Goal: Task Accomplishment & Management: Manage account settings

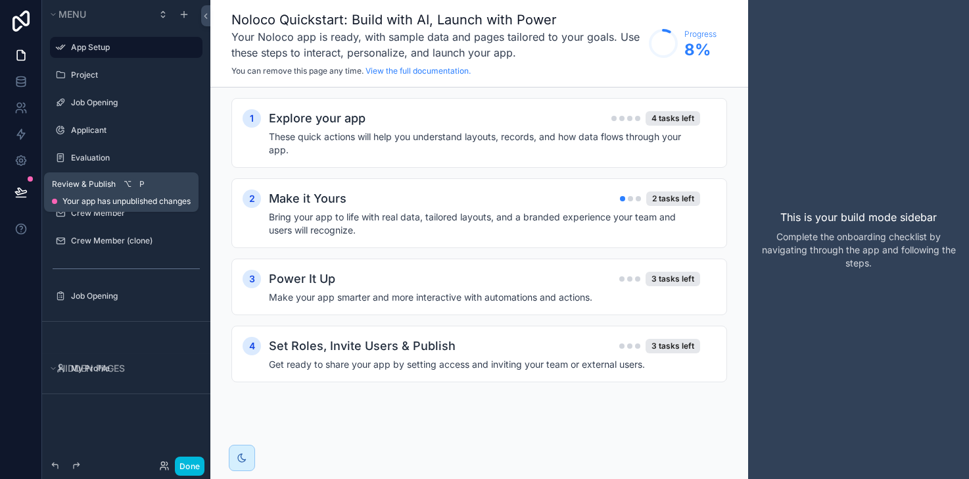
click at [24, 192] on icon at bounding box center [20, 191] width 11 height 7
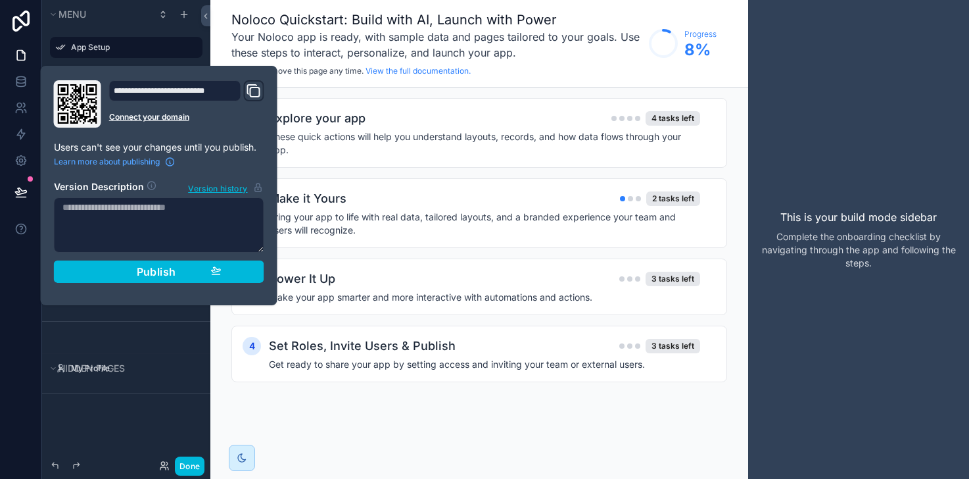
click at [408, 442] on div "Noloco Quickstart: Build with AI, Launch with Power Your Noloco app is ready, w…" at bounding box center [479, 239] width 538 height 479
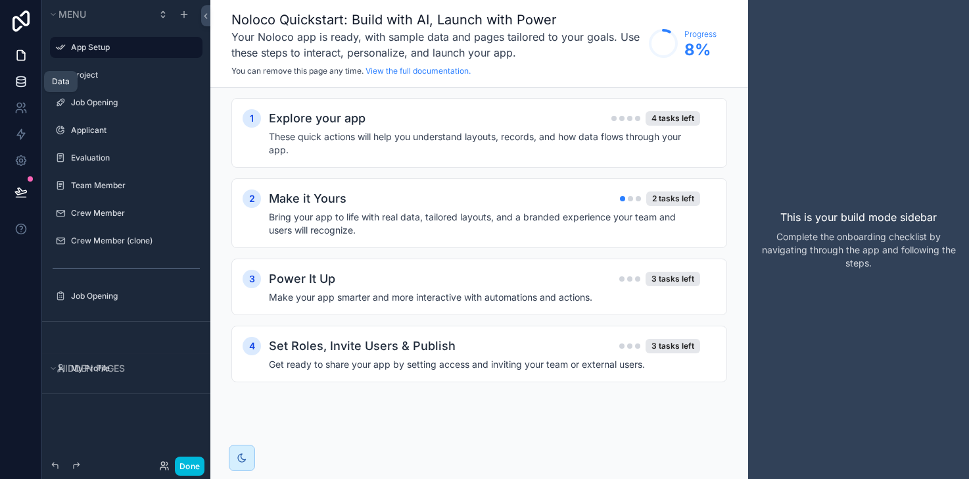
click at [24, 80] on icon at bounding box center [20, 80] width 9 height 5
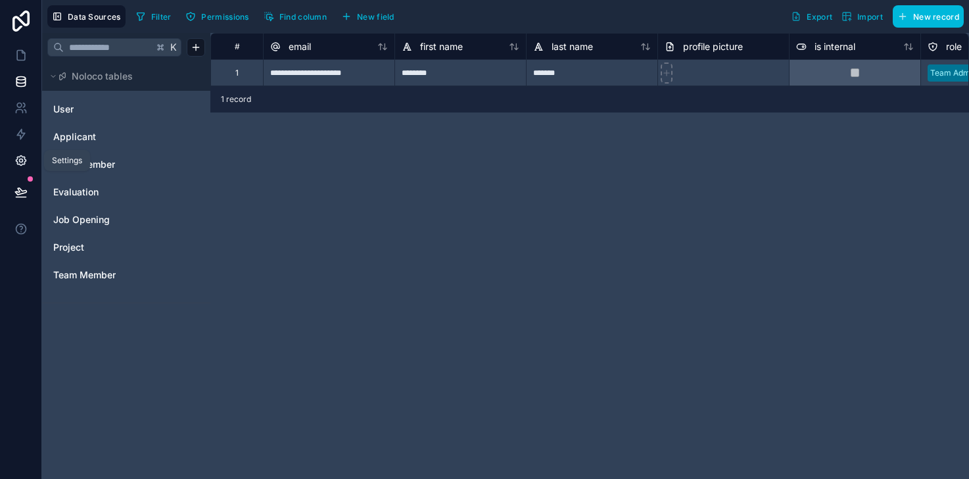
click at [29, 157] on link at bounding box center [20, 160] width 41 height 26
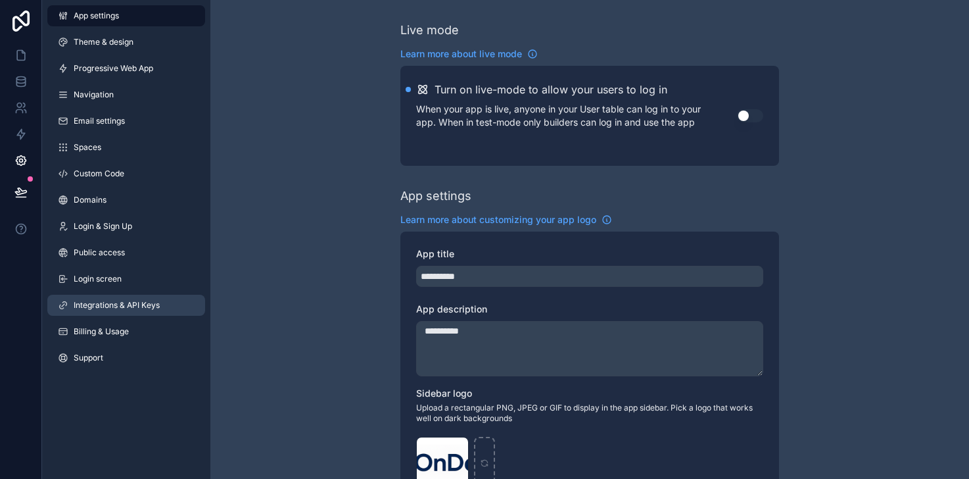
click at [111, 297] on link "Integrations & API Keys" at bounding box center [126, 305] width 158 height 21
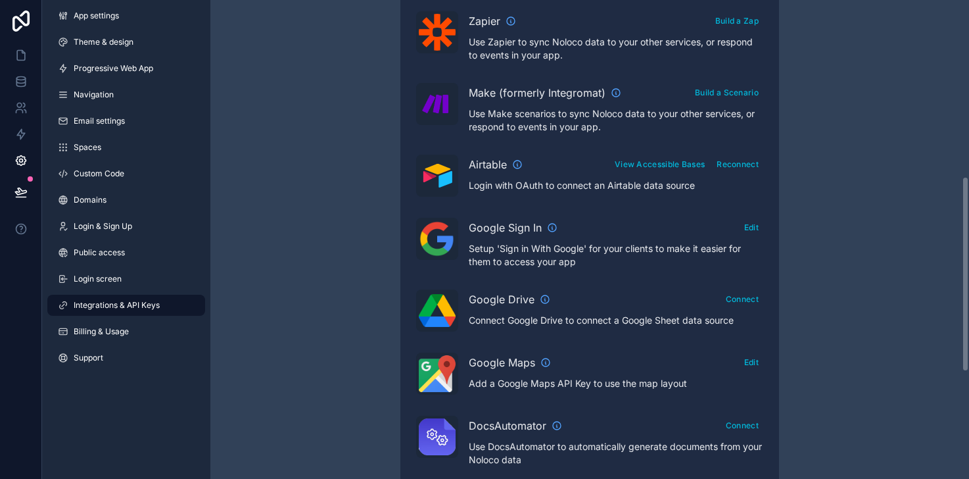
scroll to position [523, 0]
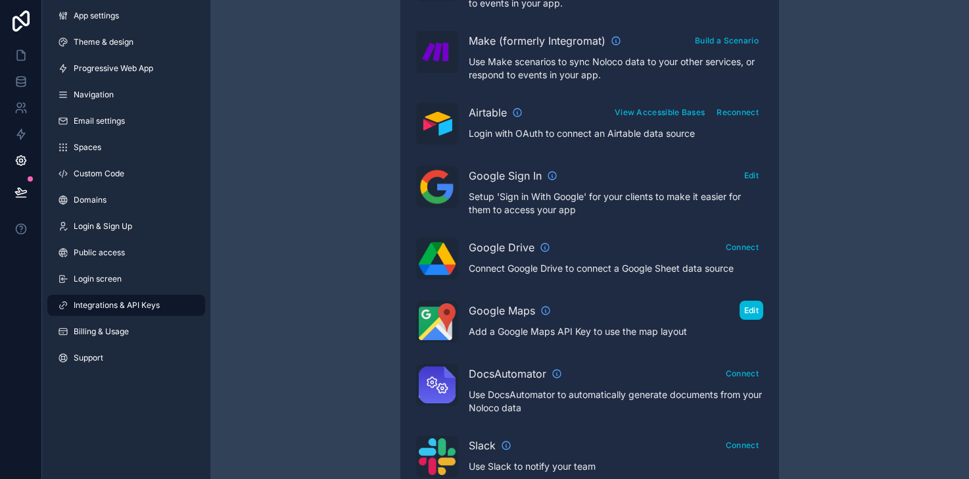
click at [752, 309] on button "Edit" at bounding box center [752, 310] width 24 height 19
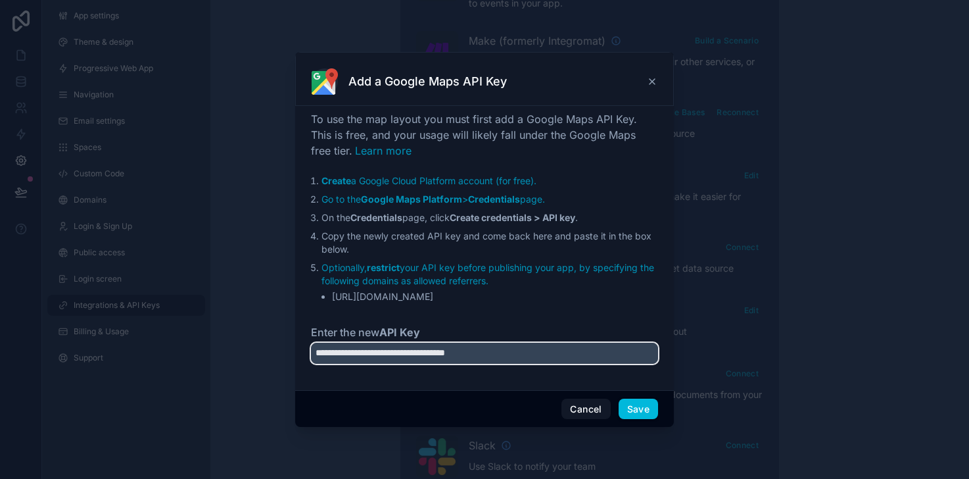
click at [562, 356] on input "**********" at bounding box center [484, 353] width 347 height 21
drag, startPoint x: 562, startPoint y: 356, endPoint x: 289, endPoint y: 330, distance: 274.9
click at [289, 330] on div "**********" at bounding box center [484, 239] width 969 height 479
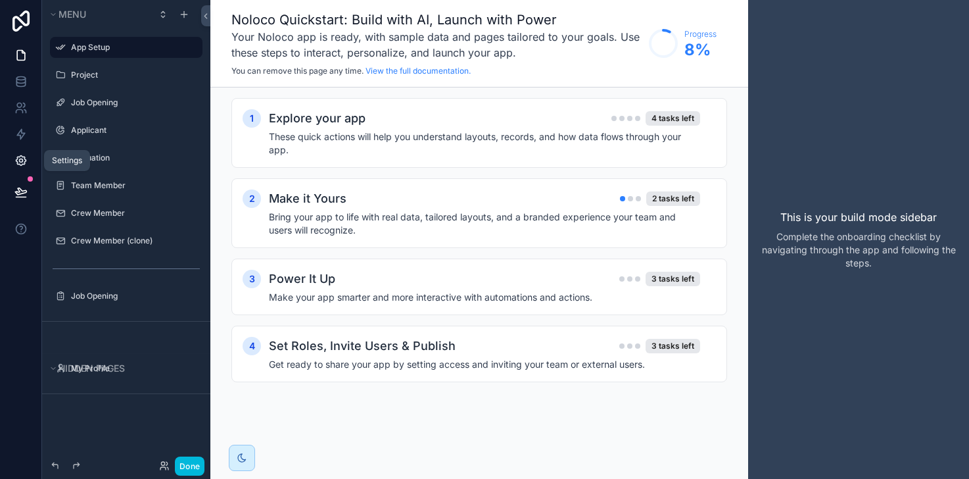
click at [22, 153] on link at bounding box center [20, 160] width 41 height 26
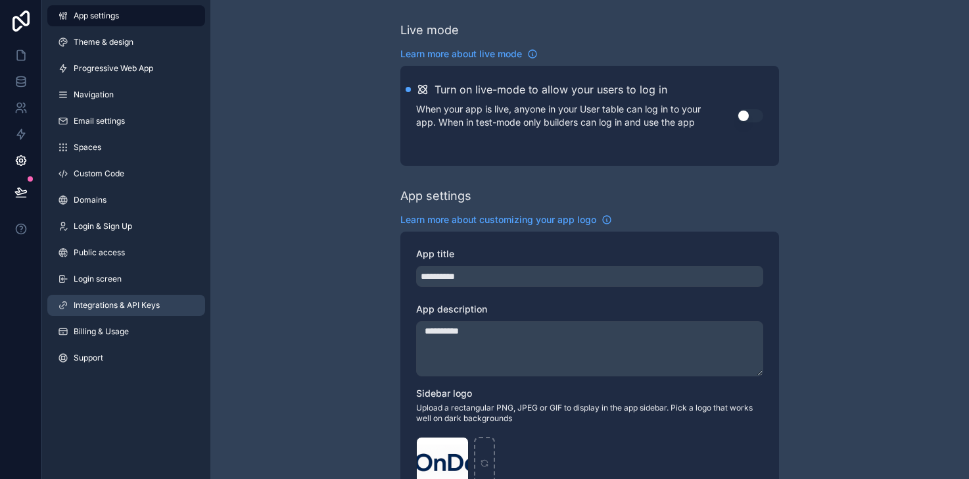
click at [96, 299] on link "Integrations & API Keys" at bounding box center [126, 305] width 158 height 21
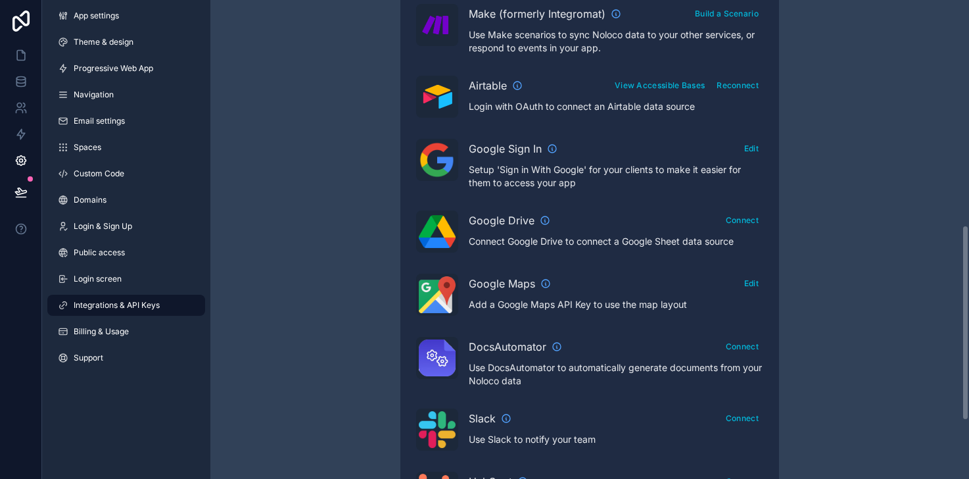
scroll to position [551, 0]
click at [748, 284] on button "Edit" at bounding box center [752, 282] width 24 height 19
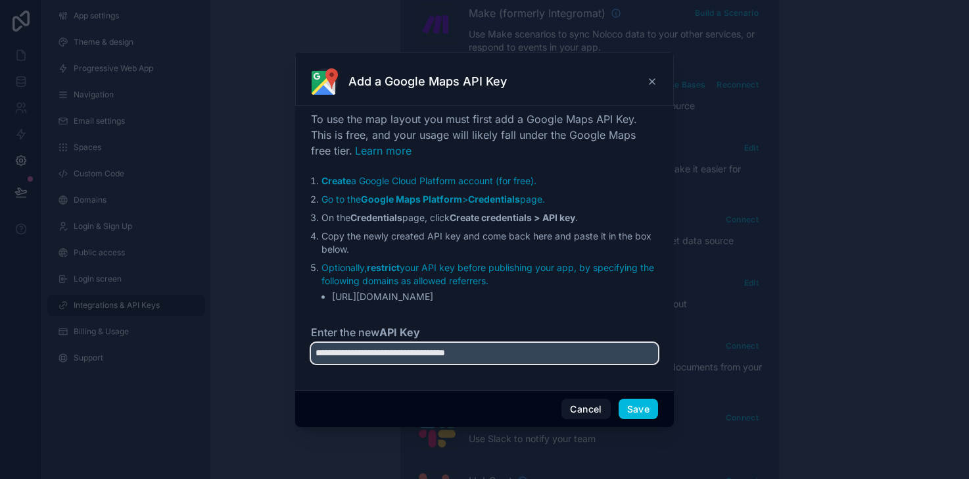
drag, startPoint x: 545, startPoint y: 354, endPoint x: 287, endPoint y: 351, distance: 257.8
click at [287, 351] on div "**********" at bounding box center [484, 239] width 969 height 479
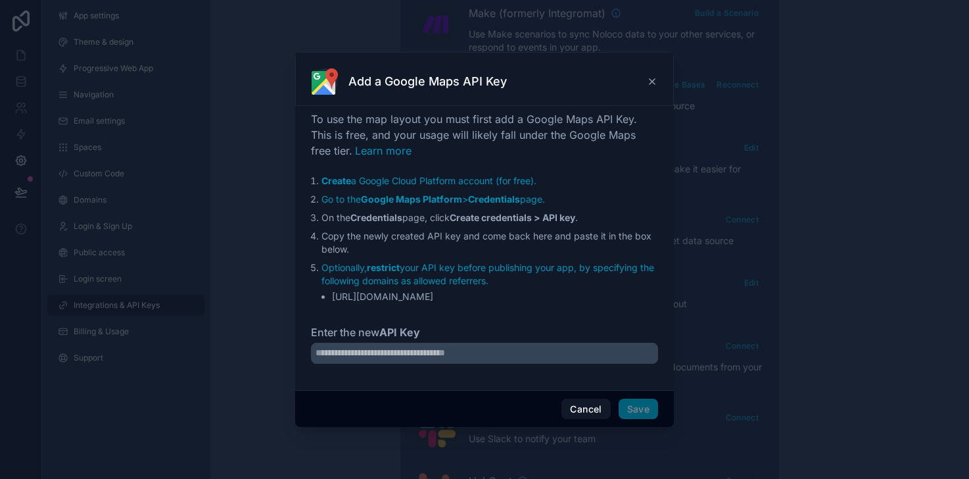
click at [531, 294] on li "[URL][DOMAIN_NAME]" at bounding box center [495, 296] width 326 height 13
click at [405, 198] on strong "Google Maps Platform" at bounding box center [411, 198] width 101 height 11
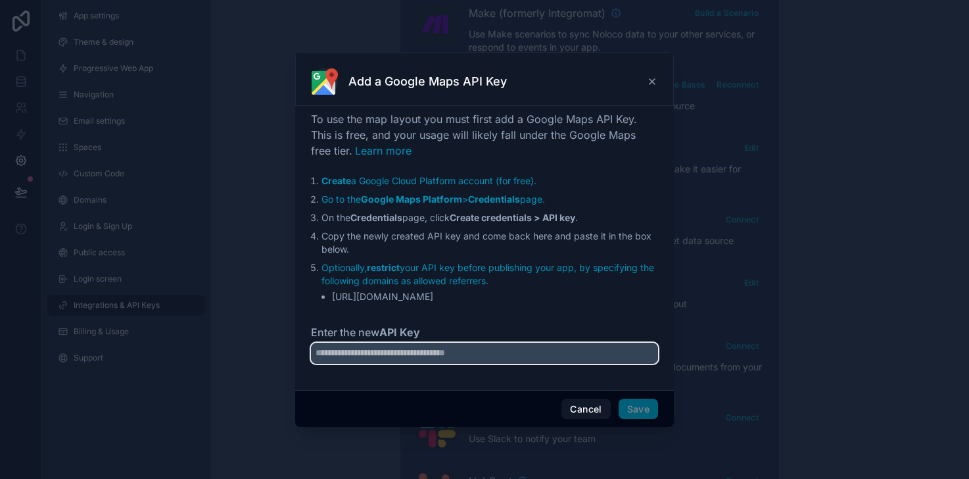
click at [514, 347] on input "Enter the new API Key" at bounding box center [484, 353] width 347 height 21
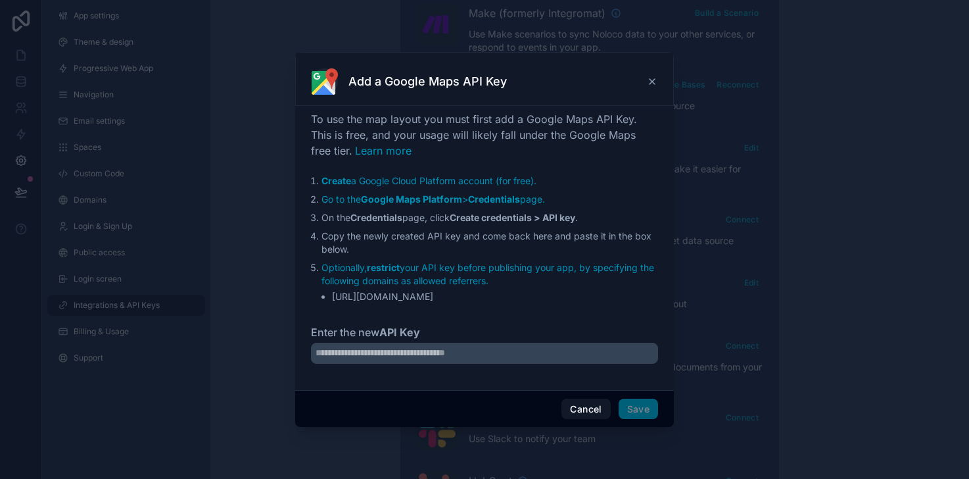
click at [584, 304] on div "To use the map layout you must first add a Google Maps API Key. This is free, a…" at bounding box center [484, 245] width 347 height 268
click at [650, 412] on span "Save" at bounding box center [638, 409] width 39 height 21
click at [599, 418] on button "Cancel" at bounding box center [586, 409] width 49 height 21
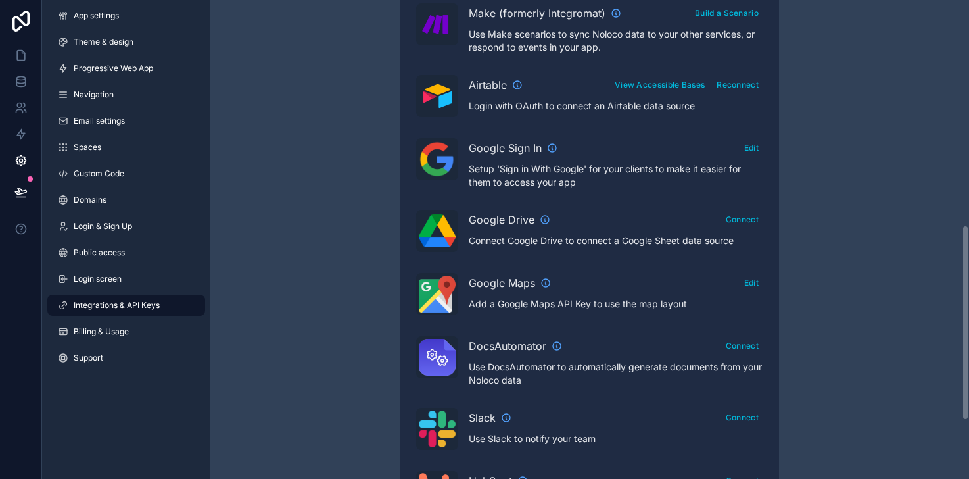
click at [830, 353] on div "Integrations & API Keys Learn more about your API keys Your API keys allow you …" at bounding box center [589, 35] width 759 height 1172
click at [752, 287] on button "Edit" at bounding box center [752, 282] width 24 height 19
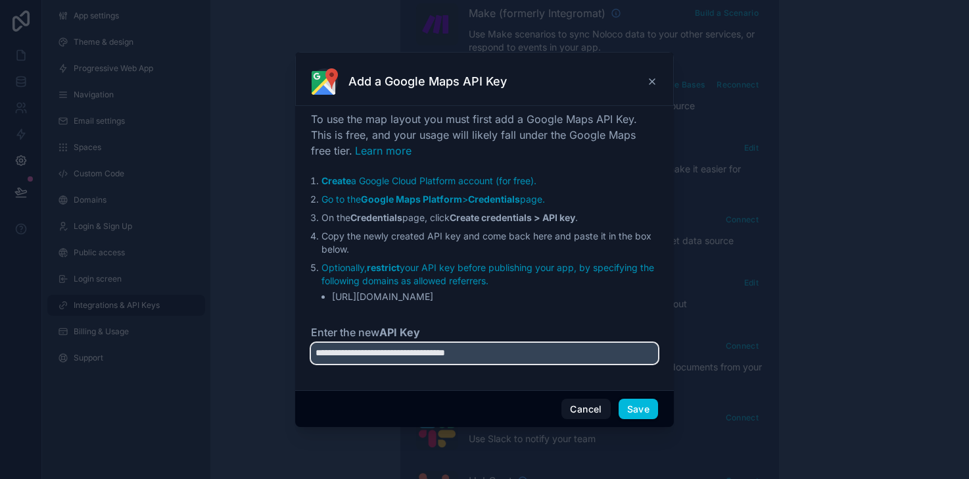
drag, startPoint x: 549, startPoint y: 353, endPoint x: 351, endPoint y: 333, distance: 198.4
click at [351, 333] on div "**********" at bounding box center [484, 245] width 347 height 268
type input "*"
paste input "**********"
type input "**********"
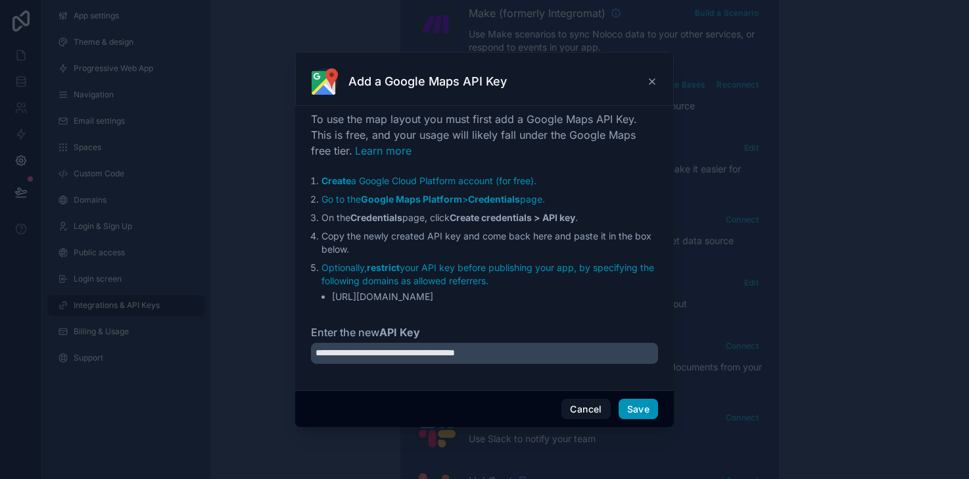
click at [641, 407] on button "Save" at bounding box center [638, 409] width 39 height 21
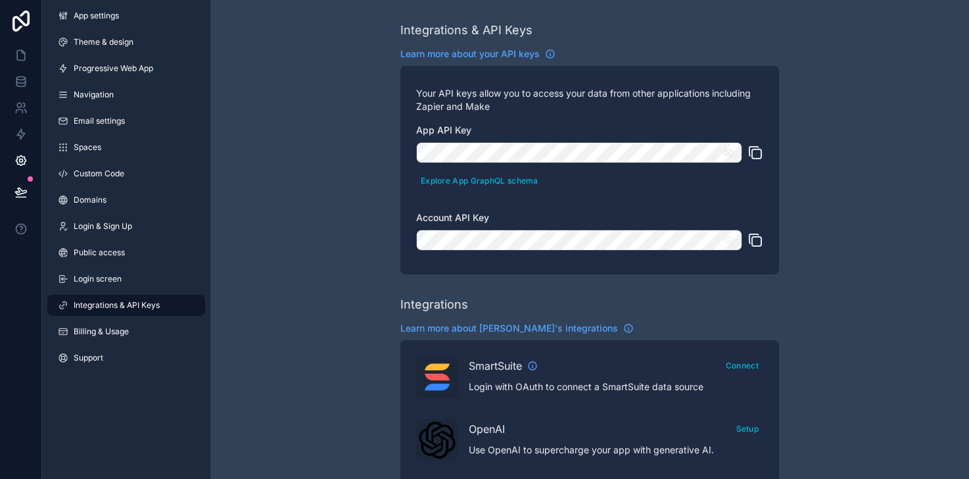
click at [730, 157] on icon "scrollable content" at bounding box center [729, 153] width 12 height 12
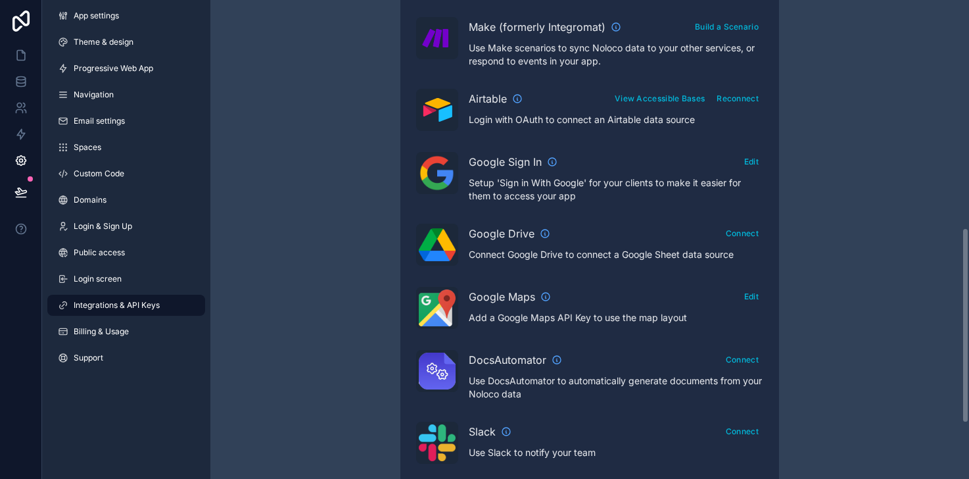
scroll to position [569, 0]
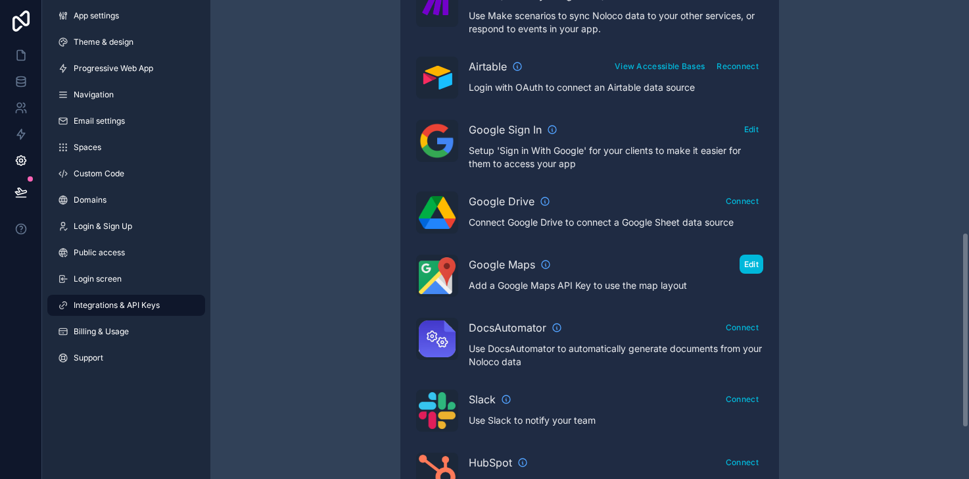
click at [747, 263] on button "Edit" at bounding box center [752, 264] width 24 height 19
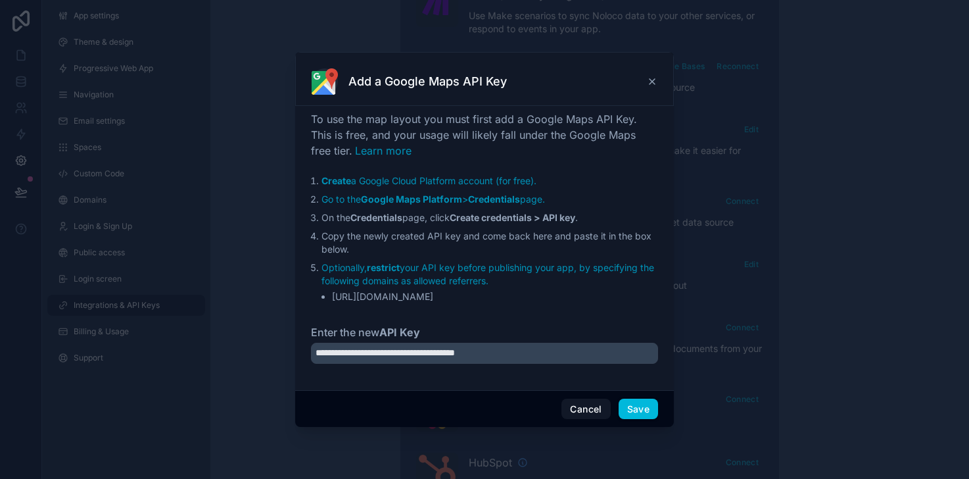
click at [800, 320] on div at bounding box center [484, 239] width 969 height 479
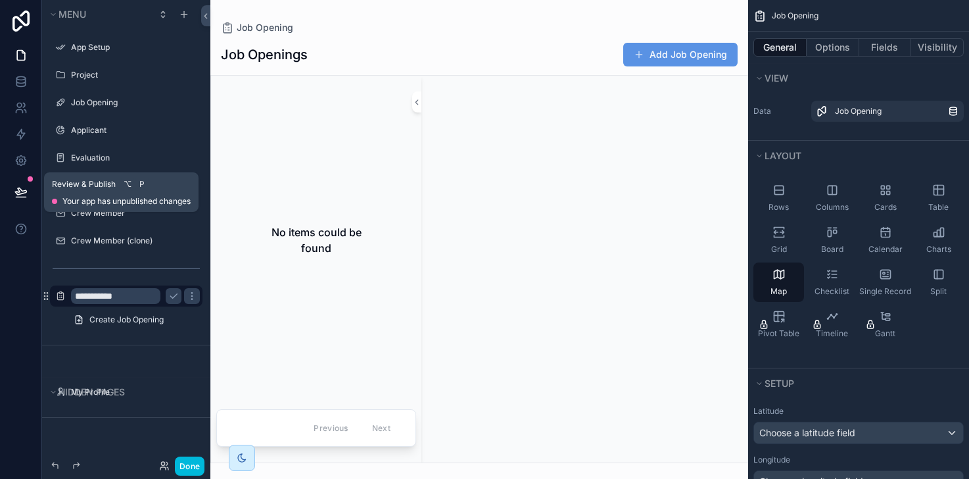
scroll to position [729, 0]
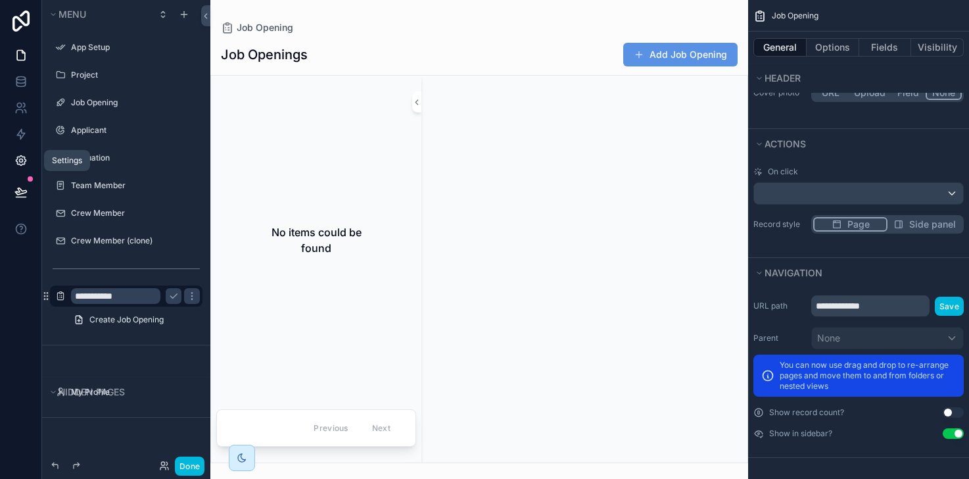
click at [19, 158] on icon at bounding box center [20, 160] width 13 height 13
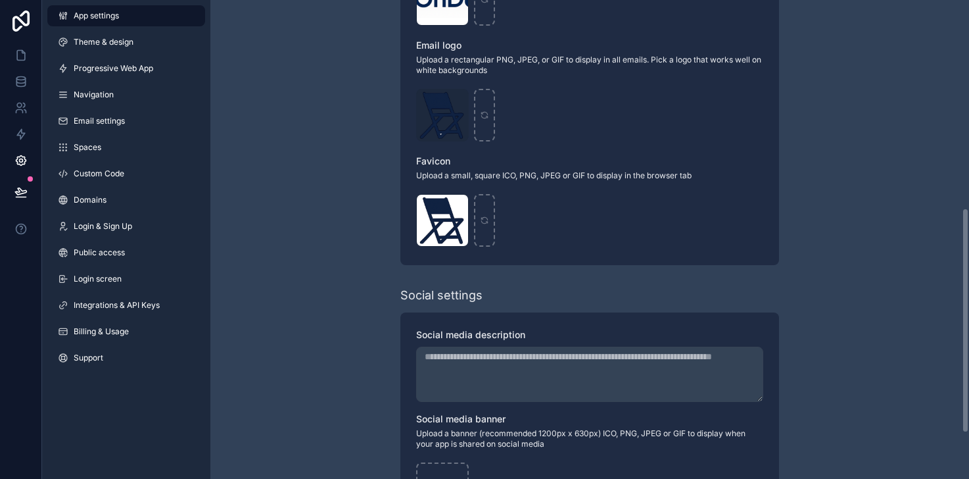
scroll to position [467, 0]
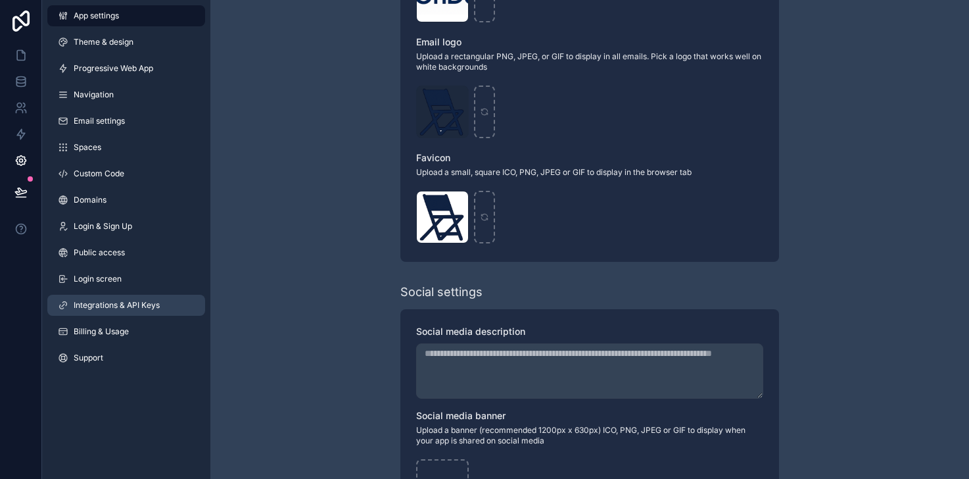
click at [111, 298] on link "Integrations & API Keys" at bounding box center [126, 305] width 158 height 21
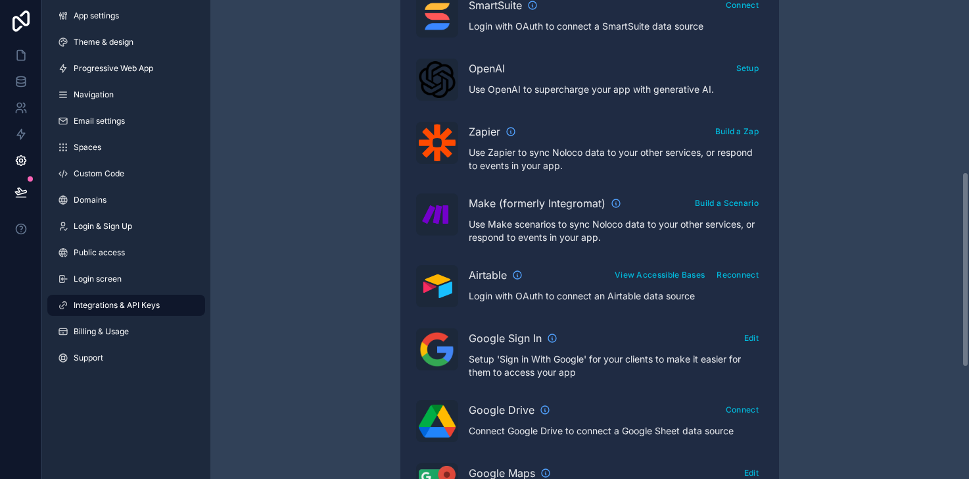
scroll to position [447, 0]
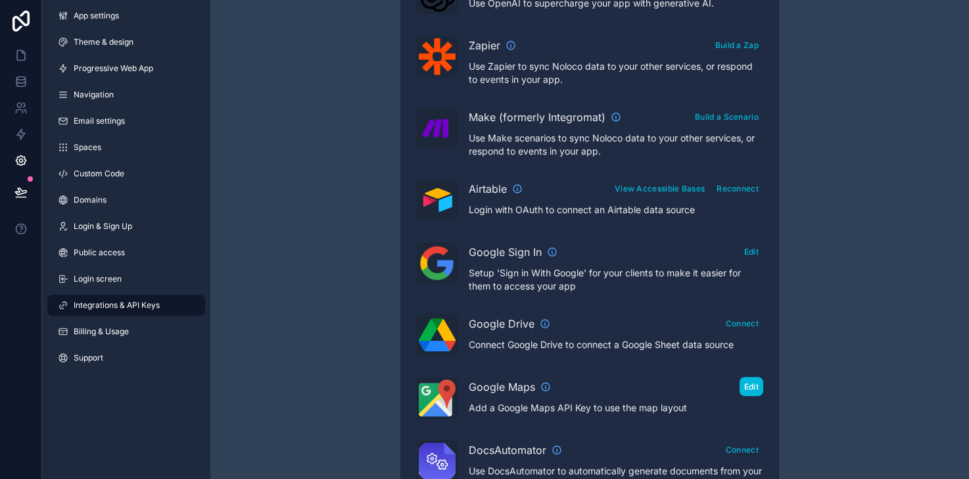
click at [754, 392] on button "Edit" at bounding box center [752, 386] width 24 height 19
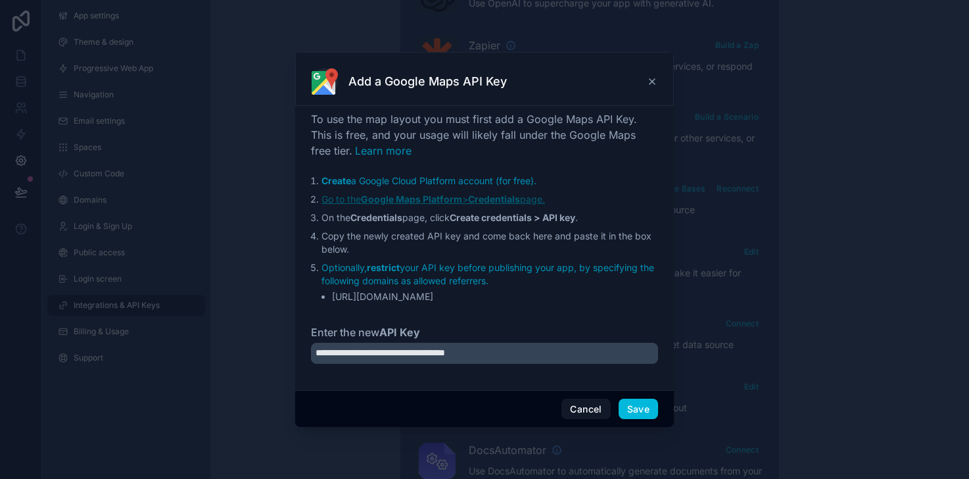
click at [407, 203] on strong "Google Maps Platform" at bounding box center [411, 198] width 101 height 11
